Goal: Find specific page/section: Find specific page/section

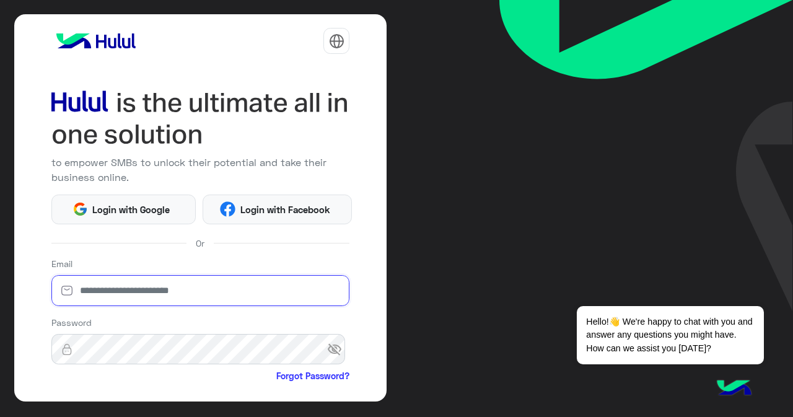
type input "**********"
drag, startPoint x: 228, startPoint y: 284, endPoint x: 228, endPoint y: 291, distance: 6.8
click at [228, 284] on input "**********" at bounding box center [200, 290] width 299 height 31
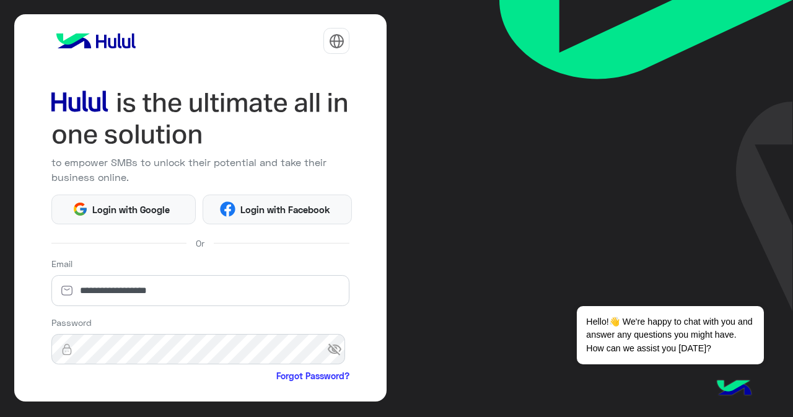
scroll to position [118, 0]
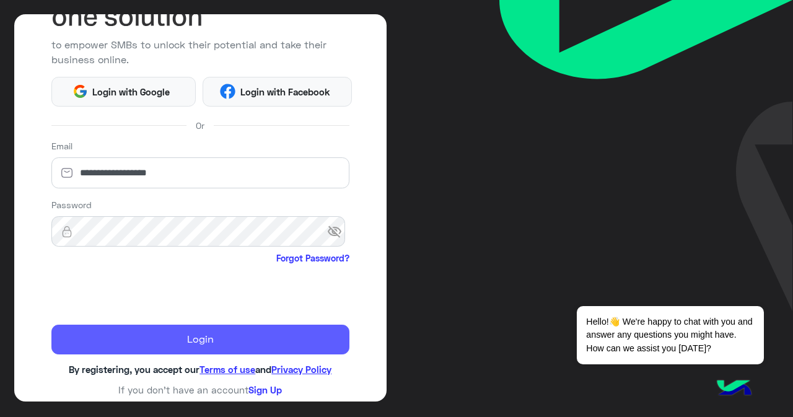
click at [201, 339] on button "Login" at bounding box center [200, 340] width 299 height 30
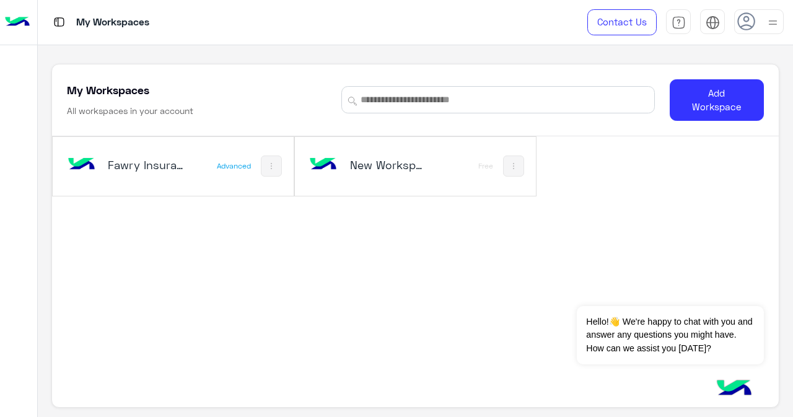
click at [198, 167] on div "Fawry Insurance Brokerage`s Advanced" at bounding box center [173, 166] width 241 height 59
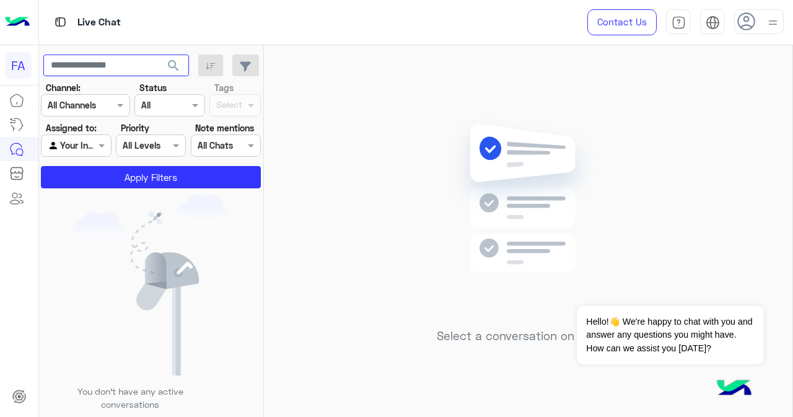
click at [87, 69] on input "text" at bounding box center [116, 66] width 146 height 22
paste input "**********"
type input "**********"
click at [99, 147] on span at bounding box center [102, 145] width 15 height 13
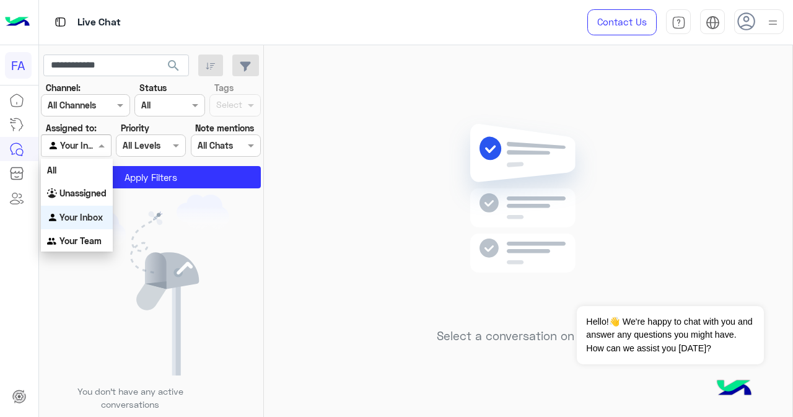
click at [77, 200] on div "Unassigned" at bounding box center [77, 194] width 72 height 24
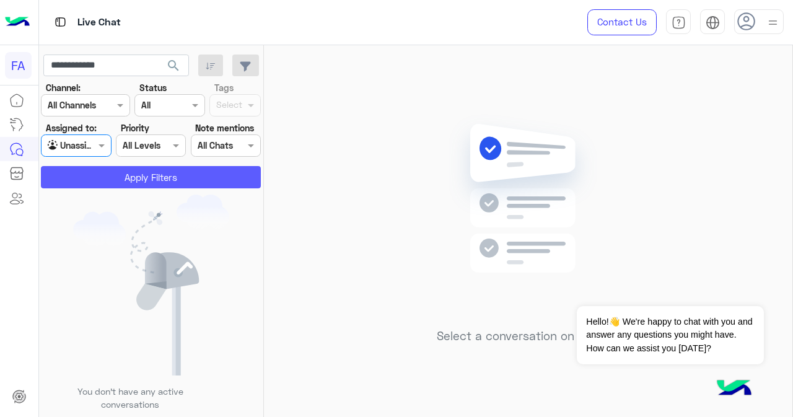
click at [132, 180] on button "Apply Filters" at bounding box center [151, 177] width 220 height 22
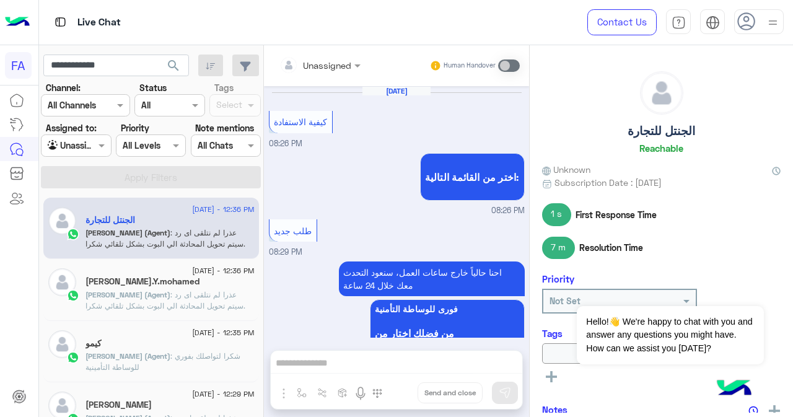
scroll to position [273, 0]
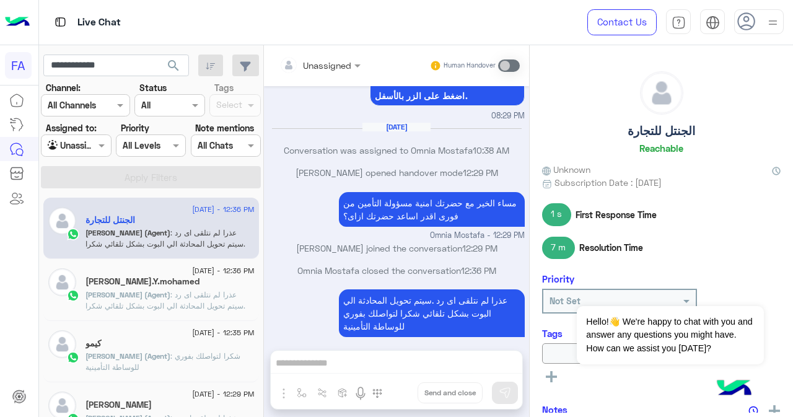
click at [174, 63] on span "search" at bounding box center [173, 65] width 15 height 15
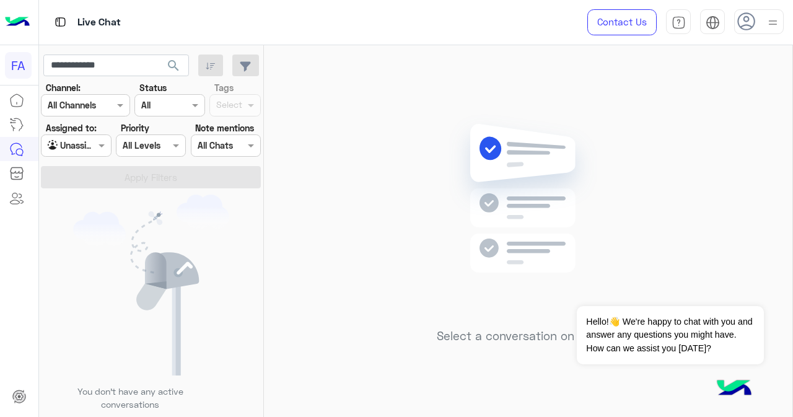
click at [91, 147] on div at bounding box center [76, 145] width 69 height 14
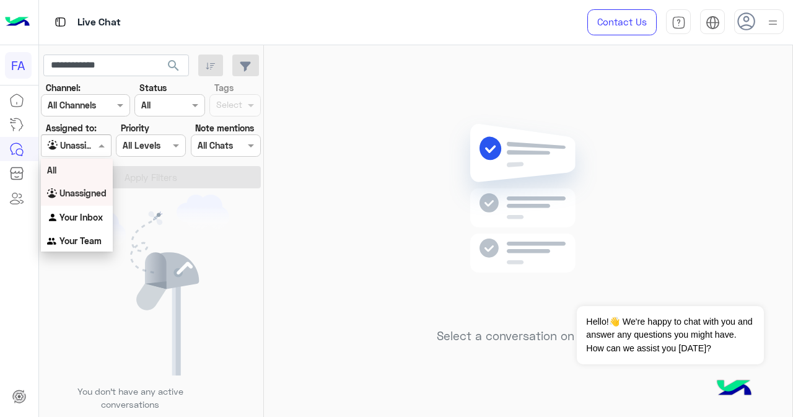
click at [92, 174] on div "All" at bounding box center [77, 170] width 72 height 23
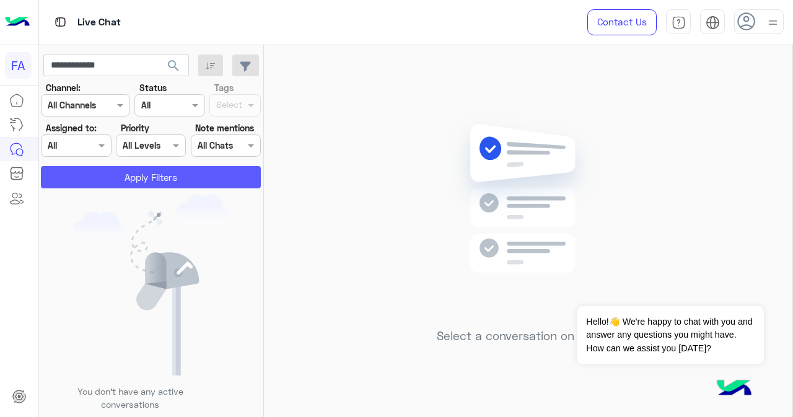
click at [126, 182] on button "Apply Filters" at bounding box center [151, 177] width 220 height 22
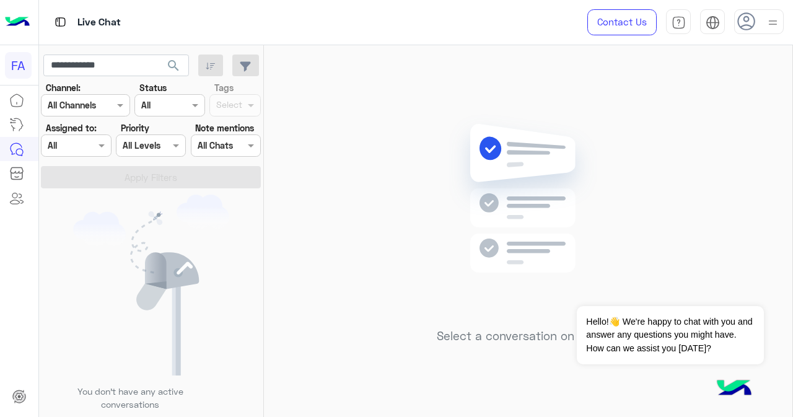
click at [170, 67] on span "search" at bounding box center [173, 65] width 15 height 15
click at [81, 148] on div at bounding box center [76, 145] width 69 height 14
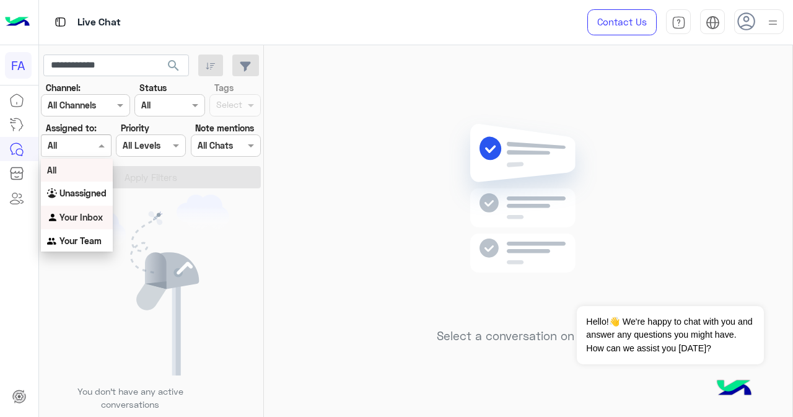
click at [86, 215] on b "Your Inbox" at bounding box center [80, 217] width 43 height 11
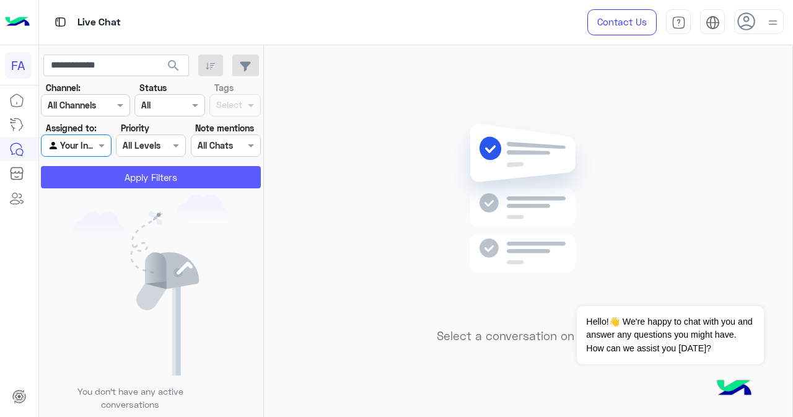
click at [143, 175] on button "Apply Filters" at bounding box center [151, 177] width 220 height 22
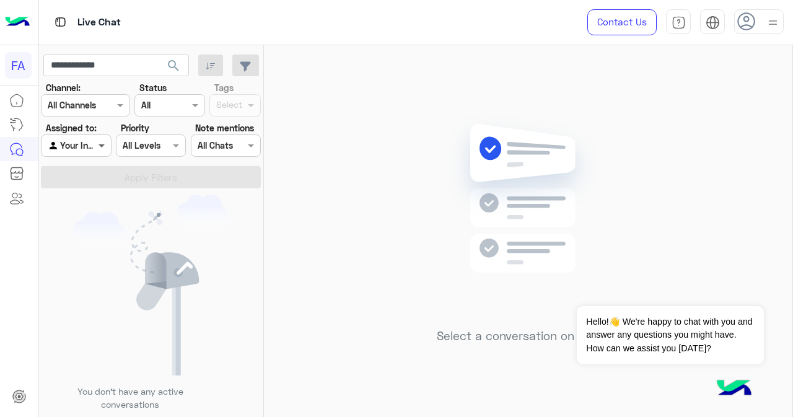
click at [99, 145] on span at bounding box center [102, 145] width 15 height 13
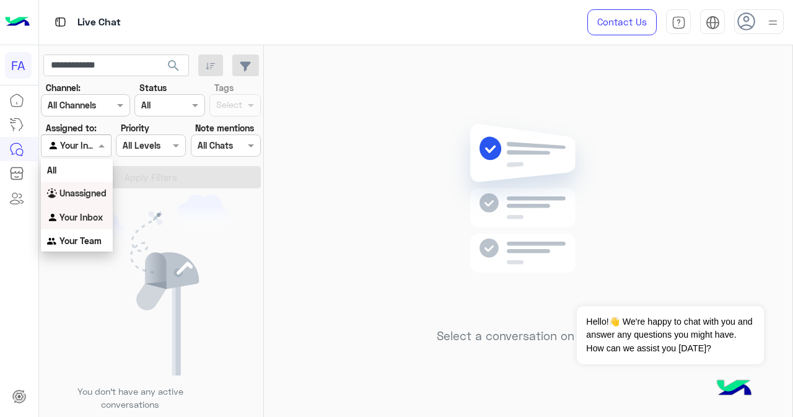
click at [98, 193] on b "Unassigned" at bounding box center [82, 193] width 47 height 11
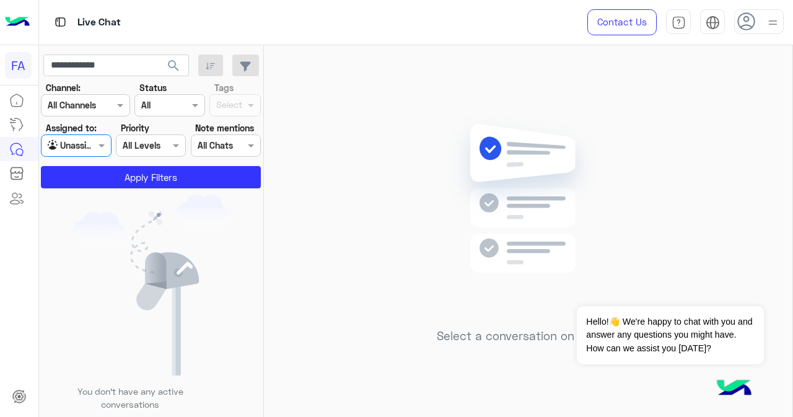
click at [172, 68] on span "search" at bounding box center [173, 65] width 15 height 15
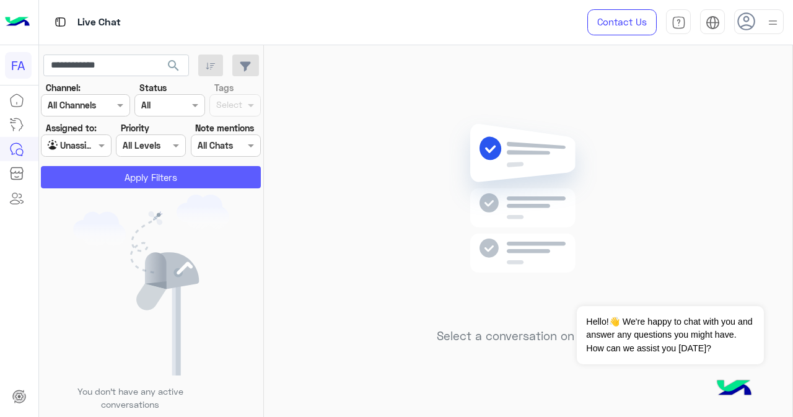
click at [152, 180] on button "Apply Filters" at bounding box center [151, 177] width 220 height 22
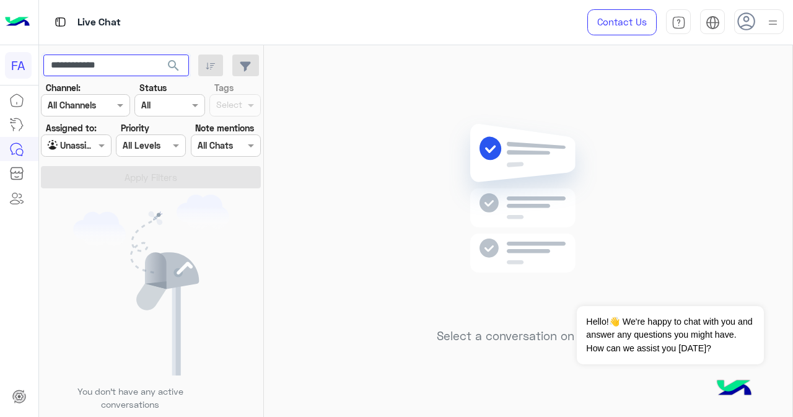
click at [107, 68] on input "**********" at bounding box center [116, 66] width 146 height 22
click at [167, 68] on span "search" at bounding box center [173, 65] width 15 height 15
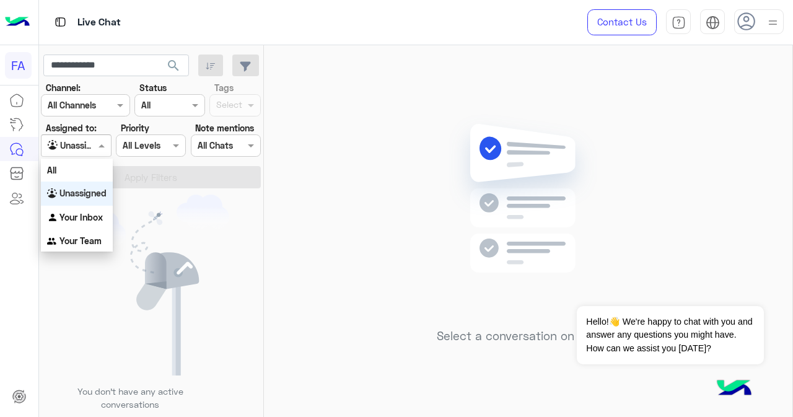
click at [87, 149] on div at bounding box center [76, 145] width 69 height 14
click at [89, 193] on b "Unassigned" at bounding box center [82, 193] width 47 height 11
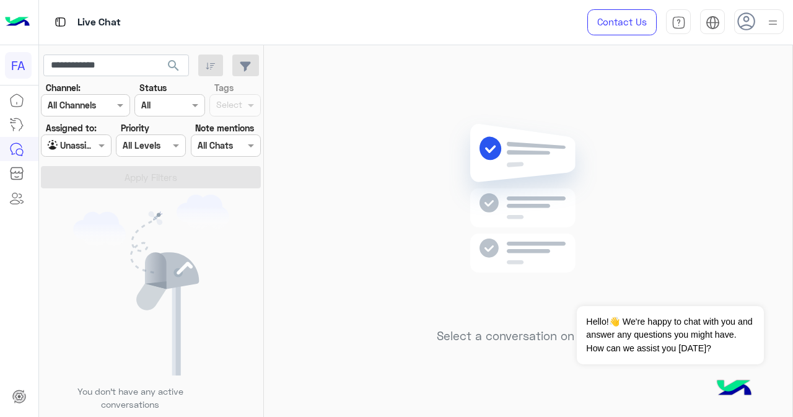
click at [166, 62] on button "search" at bounding box center [174, 68] width 30 height 27
click at [90, 140] on div at bounding box center [76, 145] width 69 height 14
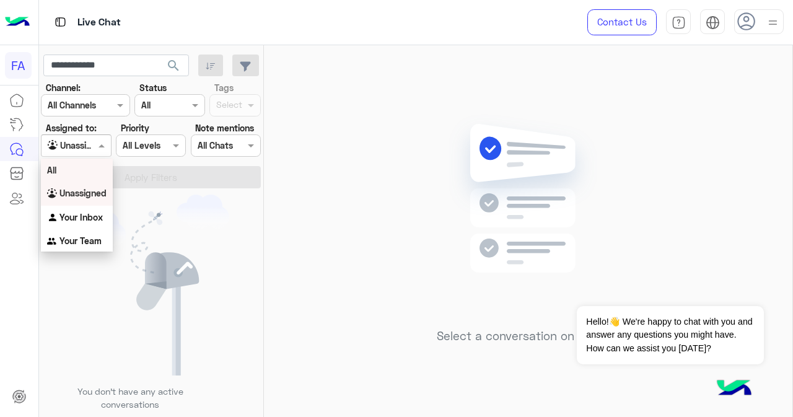
click at [94, 181] on div "All" at bounding box center [77, 170] width 72 height 23
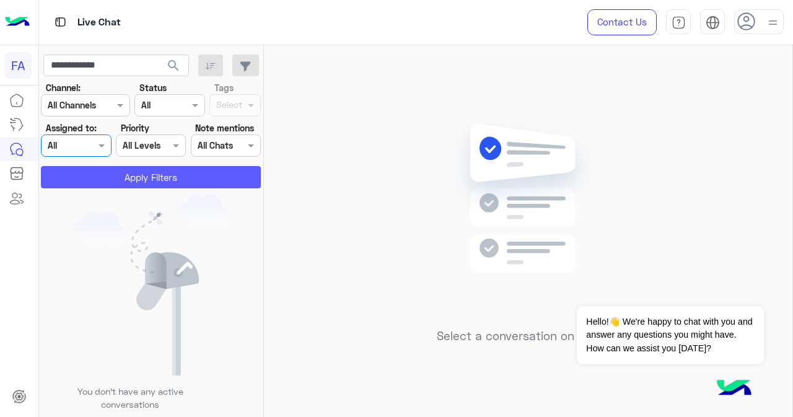
click at [161, 177] on button "Apply Filters" at bounding box center [151, 177] width 220 height 22
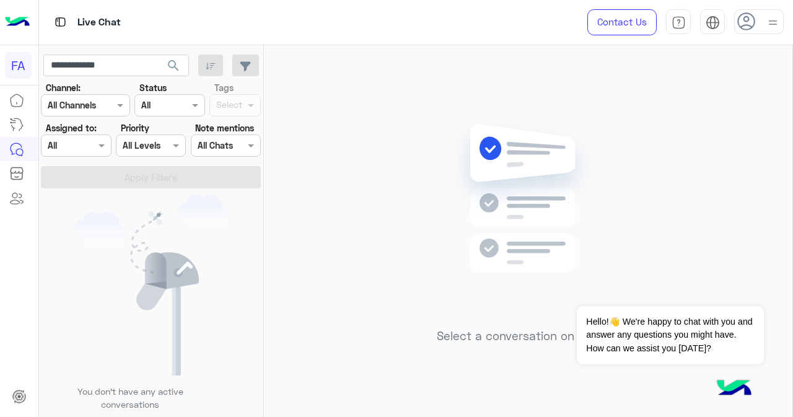
click at [176, 61] on span "search" at bounding box center [173, 65] width 15 height 15
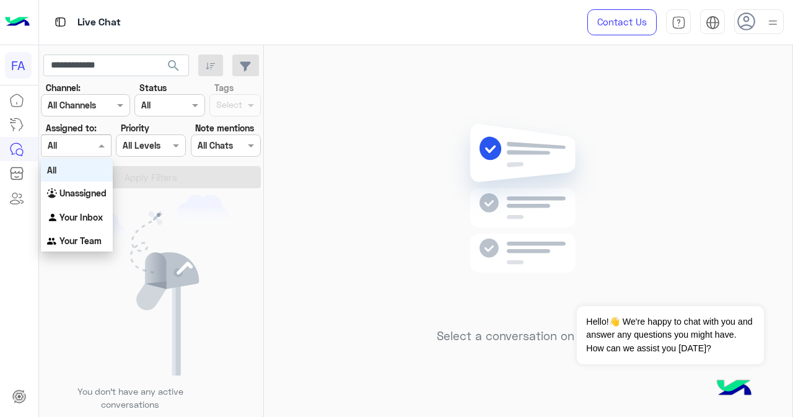
click at [94, 148] on div at bounding box center [76, 145] width 69 height 14
click at [92, 193] on b "Unassigned" at bounding box center [82, 193] width 47 height 11
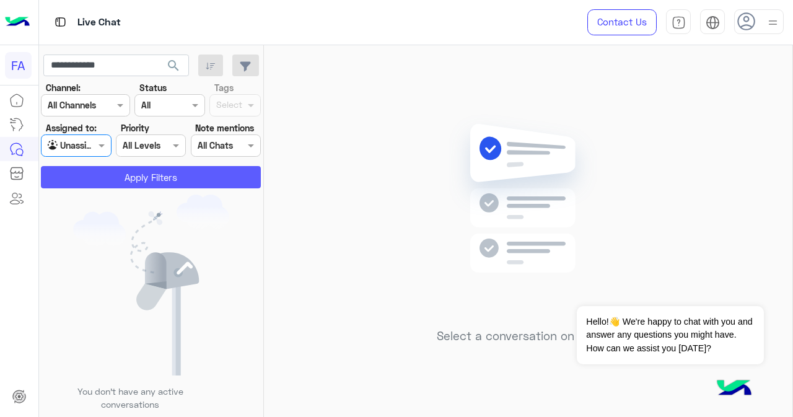
click at [125, 175] on button "Apply Filters" at bounding box center [151, 177] width 220 height 22
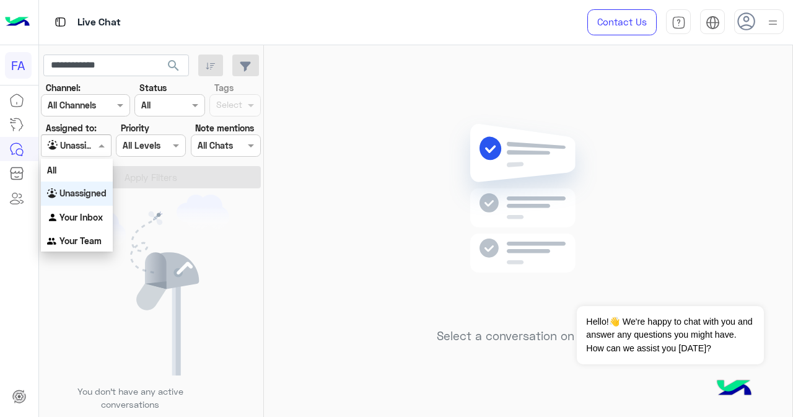
click at [64, 144] on input "text" at bounding box center [62, 145] width 29 height 13
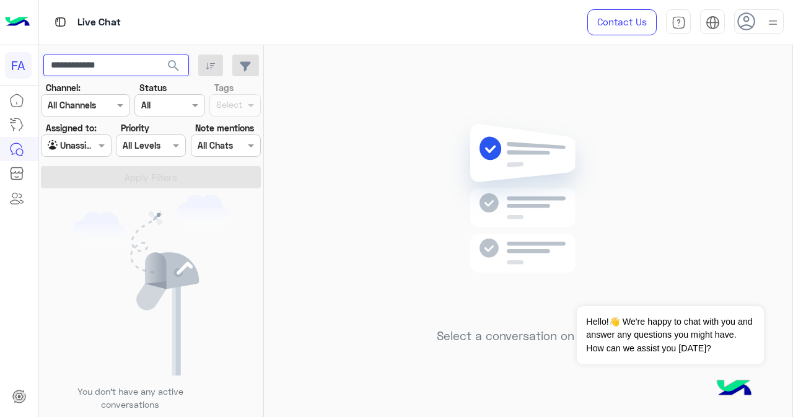
click at [113, 63] on input "**********" at bounding box center [116, 66] width 146 height 22
click at [110, 63] on input "**********" at bounding box center [116, 66] width 146 height 22
click at [170, 64] on span "search" at bounding box center [173, 65] width 15 height 15
click at [76, 149] on div "Live Chat" at bounding box center [65, 149] width 54 height 20
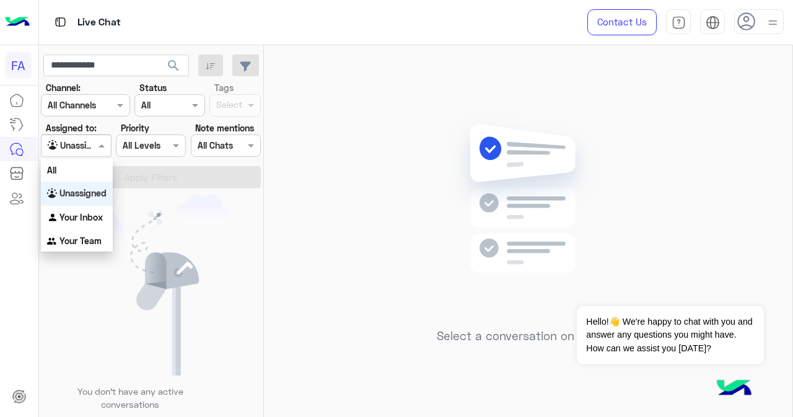
click at [97, 147] on span at bounding box center [102, 145] width 15 height 13
drag, startPoint x: 79, startPoint y: 174, endPoint x: 123, endPoint y: 183, distance: 44.8
click at [79, 174] on div "All" at bounding box center [77, 170] width 72 height 23
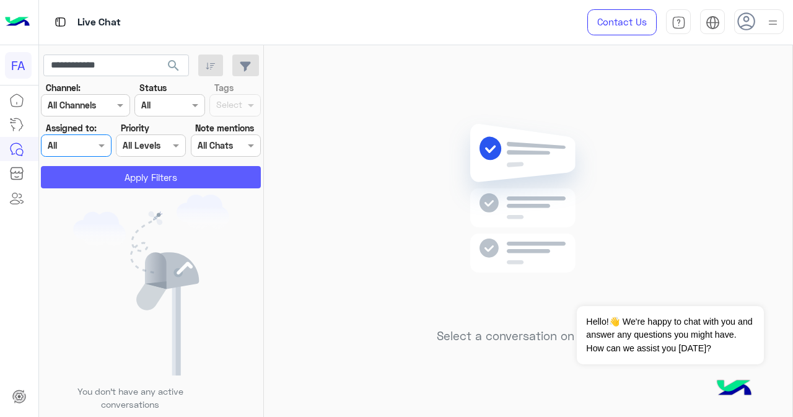
click at [148, 180] on button "Apply Filters" at bounding box center [151, 177] width 220 height 22
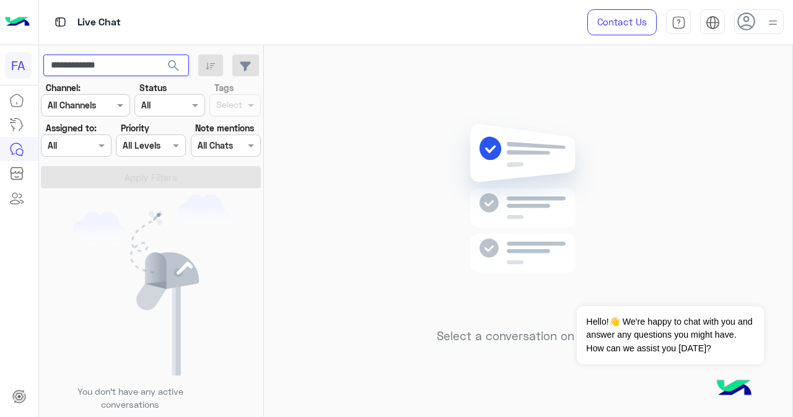
click at [126, 69] on input "**********" at bounding box center [116, 66] width 146 height 22
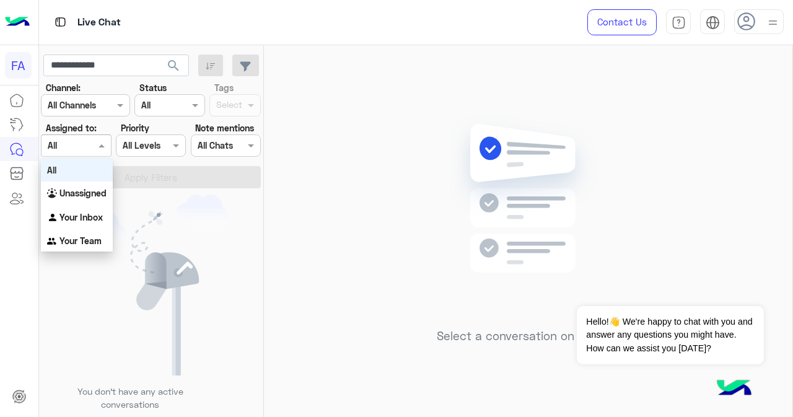
click at [93, 137] on div "Agent Filter All" at bounding box center [76, 145] width 70 height 22
click at [95, 170] on div "All" at bounding box center [77, 170] width 72 height 23
drag, startPoint x: 82, startPoint y: 148, endPoint x: 88, endPoint y: 170, distance: 23.2
click at [82, 151] on div at bounding box center [76, 145] width 69 height 14
click at [92, 192] on b "Unassigned" at bounding box center [82, 193] width 47 height 11
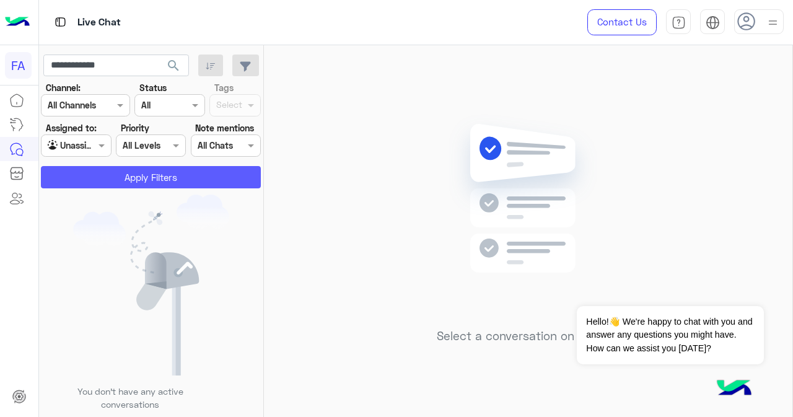
click at [121, 175] on button "Apply Filters" at bounding box center [151, 177] width 220 height 22
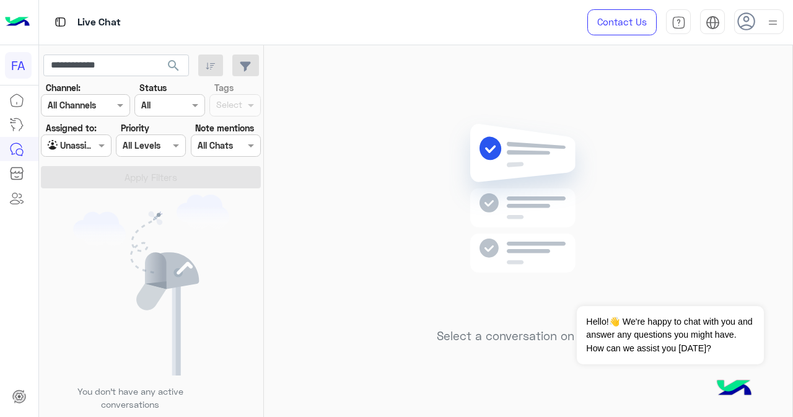
click at [79, 147] on div at bounding box center [76, 145] width 69 height 14
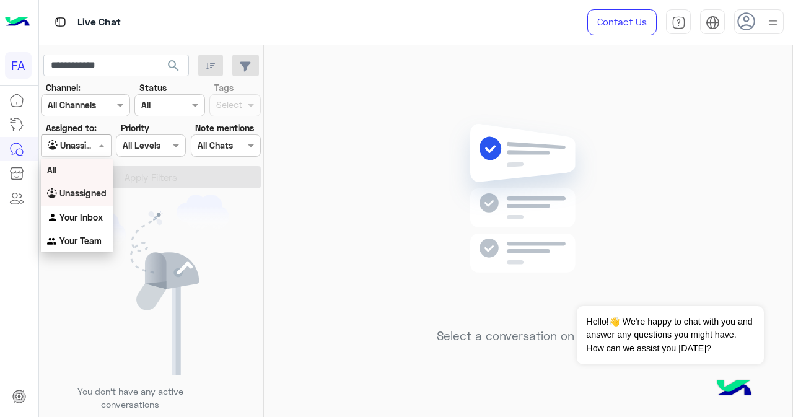
click at [76, 170] on div "All" at bounding box center [77, 170] width 72 height 23
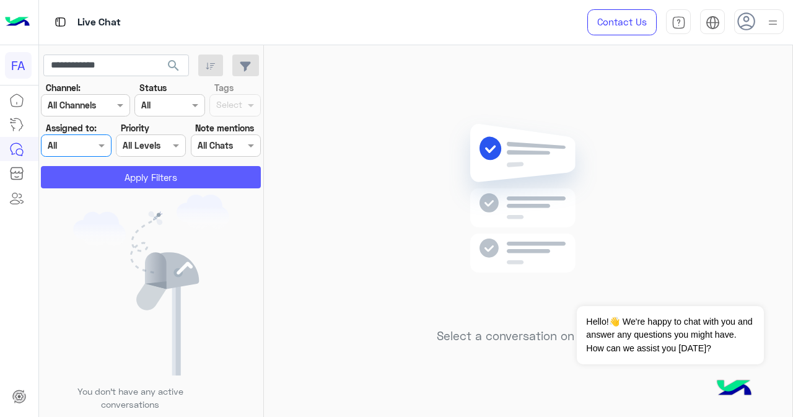
click at [121, 178] on button "Apply Filters" at bounding box center [151, 177] width 220 height 22
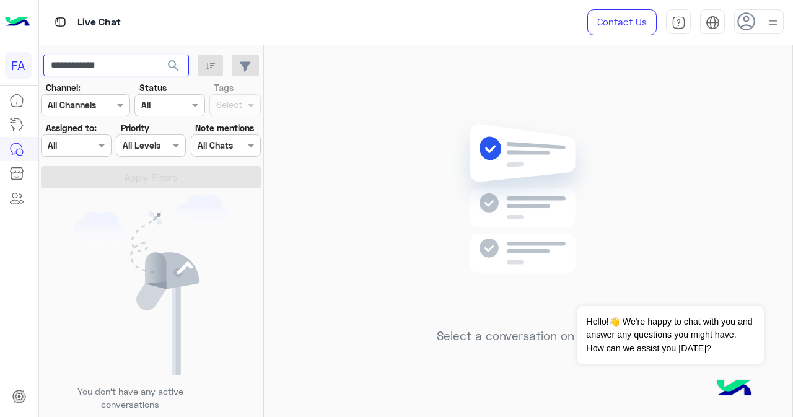
click at [91, 64] on input "**********" at bounding box center [116, 66] width 146 height 22
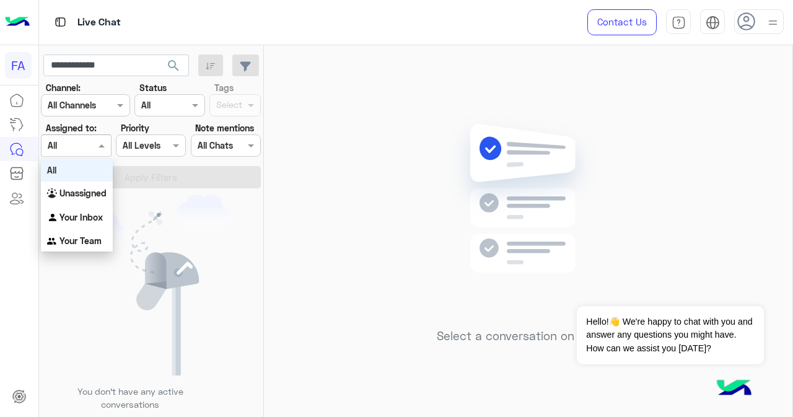
click at [83, 143] on div at bounding box center [76, 145] width 69 height 14
click at [88, 175] on div "All" at bounding box center [77, 170] width 72 height 23
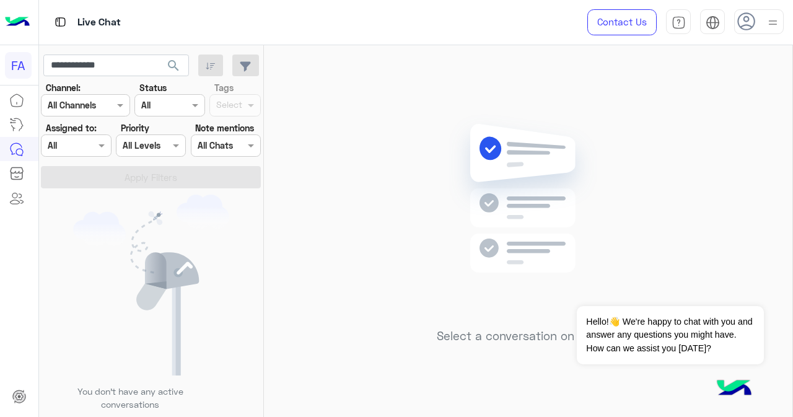
click at [174, 65] on span "search" at bounding box center [173, 65] width 15 height 15
click at [744, 288] on button "Dismiss ✕" at bounding box center [727, 290] width 74 height 25
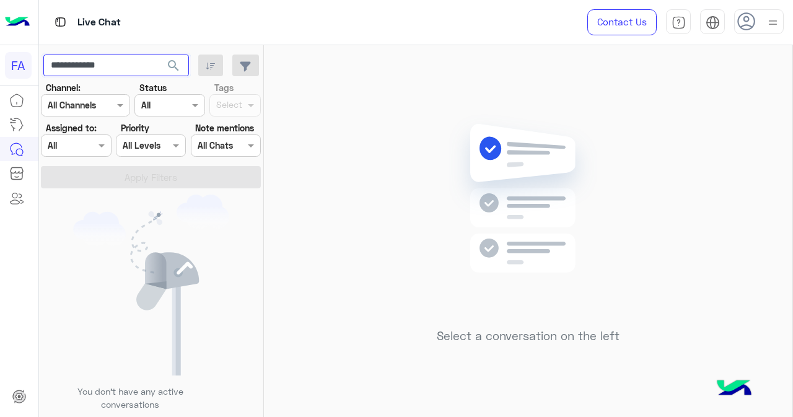
click at [140, 63] on input "**********" at bounding box center [116, 66] width 146 height 22
click at [105, 70] on input "text" at bounding box center [116, 66] width 146 height 22
paste input "**********"
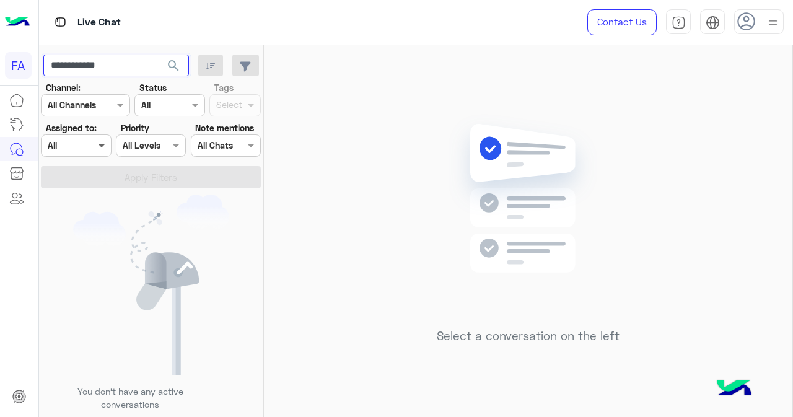
type input "**********"
drag, startPoint x: 100, startPoint y: 148, endPoint x: 99, endPoint y: 156, distance: 7.5
click at [99, 149] on span at bounding box center [102, 145] width 15 height 13
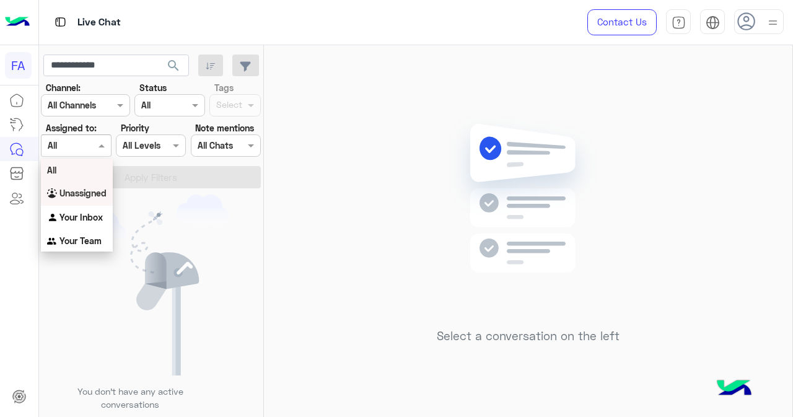
drag, startPoint x: 92, startPoint y: 187, endPoint x: 124, endPoint y: 160, distance: 41.7
click at [92, 188] on div "Unassigned" at bounding box center [77, 194] width 72 height 24
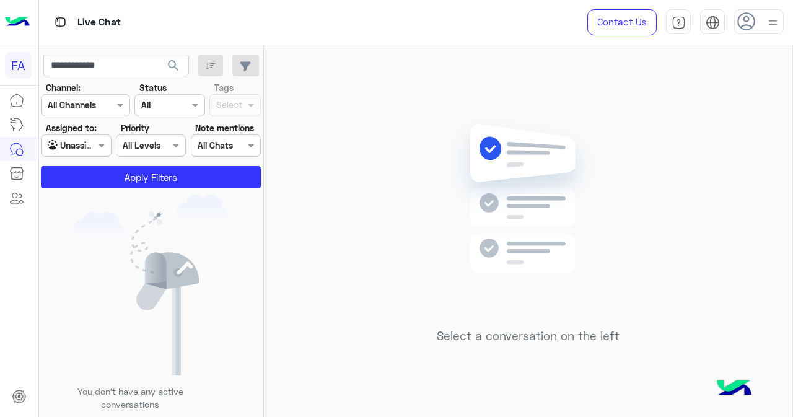
click at [176, 66] on span "search" at bounding box center [173, 65] width 15 height 15
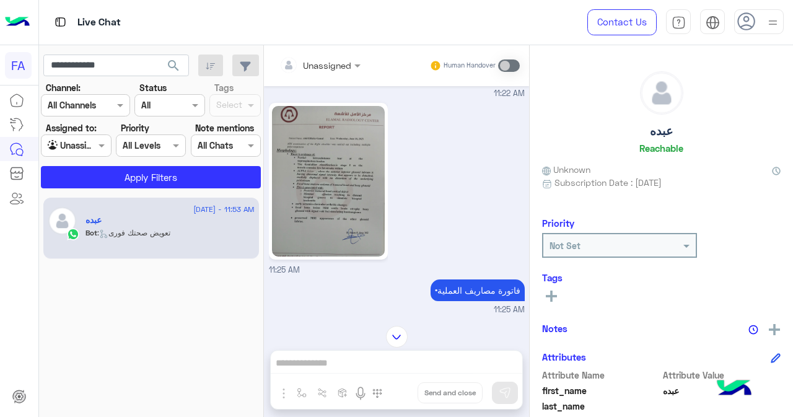
scroll to position [958, 0]
click at [84, 63] on input "**********" at bounding box center [116, 66] width 146 height 22
click at [174, 65] on span "search" at bounding box center [173, 65] width 15 height 15
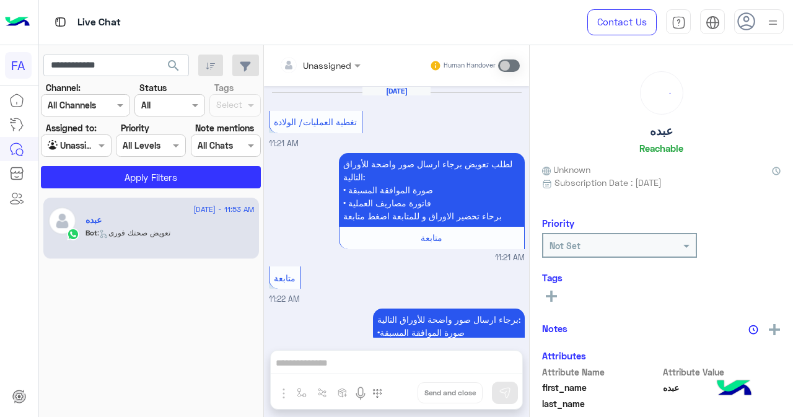
scroll to position [470, 0]
